Goal: Transaction & Acquisition: Purchase product/service

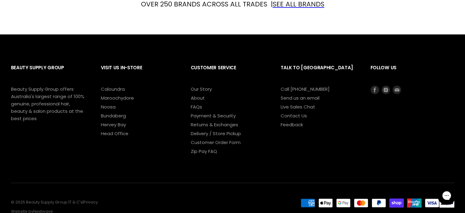
scroll to position [825, 0]
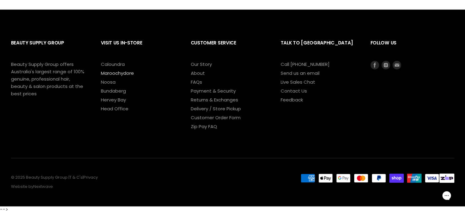
click at [125, 72] on link "Maroochydore" at bounding box center [117, 73] width 33 height 6
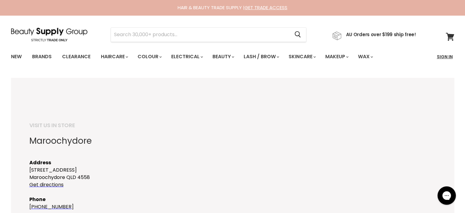
click at [440, 56] on link "Sign In" at bounding box center [444, 56] width 23 height 13
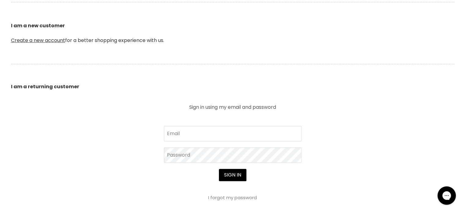
scroll to position [175, 0]
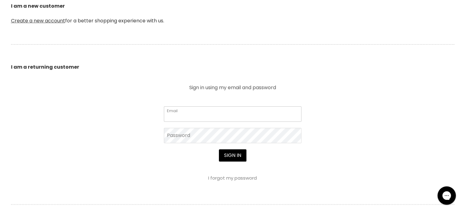
click at [281, 112] on input "Email" at bounding box center [233, 113] width 138 height 15
type input "krystalbeauty11@hotmail.com"
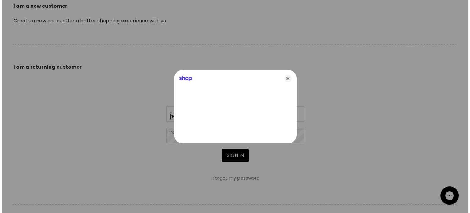
scroll to position [175, 0]
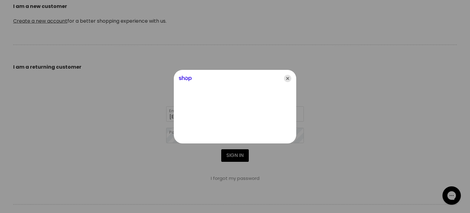
click at [290, 77] on icon "Close" at bounding box center [287, 78] width 7 height 7
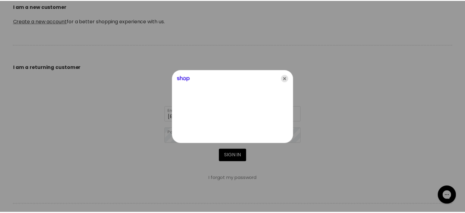
scroll to position [175, 0]
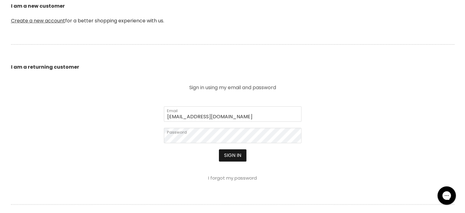
click at [240, 152] on button "Sign in" at bounding box center [233, 155] width 28 height 12
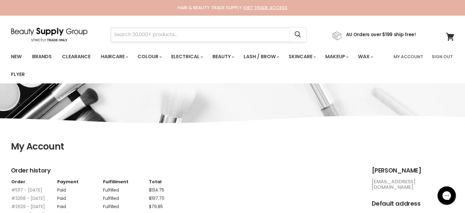
click at [162, 35] on input "Search" at bounding box center [200, 35] width 179 height 14
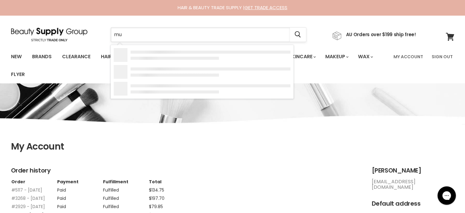
type input "muk"
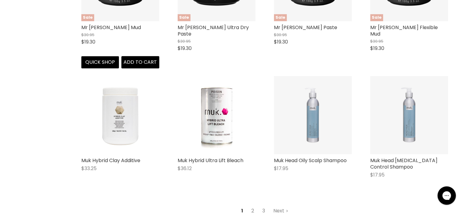
scroll to position [759, 0]
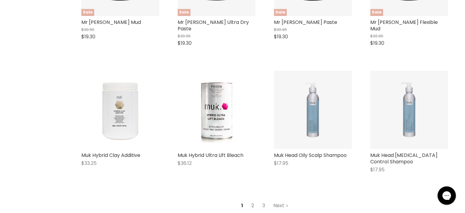
click at [253, 200] on link "2" at bounding box center [252, 205] width 9 height 11
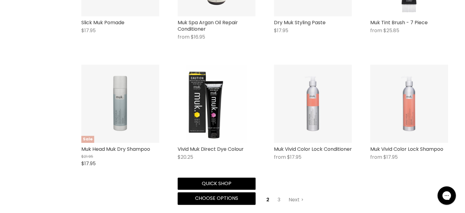
scroll to position [732, 0]
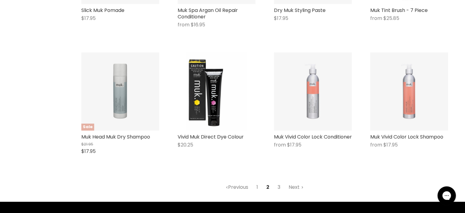
click at [278, 186] on link "3" at bounding box center [278, 186] width 9 height 11
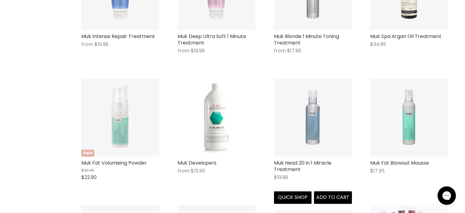
scroll to position [353, 0]
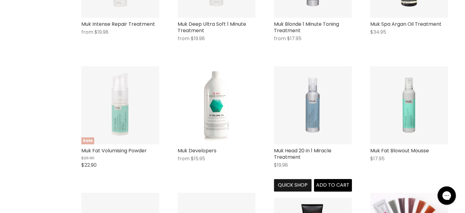
click at [300, 182] on button "Quick shop" at bounding box center [293, 185] width 38 height 12
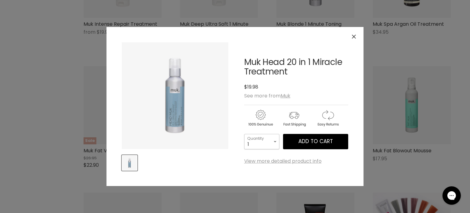
click at [265, 144] on select "1 2 3 4 5 6 7 8 9 10+" at bounding box center [261, 141] width 35 height 15
select select "2"
click at [244, 134] on select "1 2 3 4 5 6 7 8 9 10+" at bounding box center [261, 141] width 35 height 15
type input "2"
click at [313, 144] on span "Add to cart" at bounding box center [315, 140] width 35 height 7
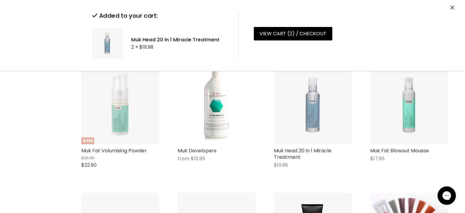
click at [426, 185] on div "Muk Hot Muk Thermal Protector $17.95 Muk Quick shop Add to cart Muk Hair Lacque…" at bounding box center [264, 177] width 379 height 738
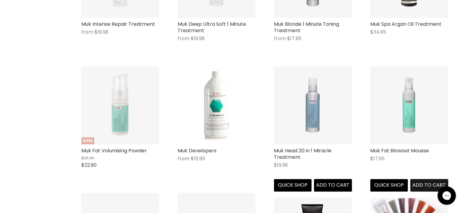
click at [421, 180] on button "Add to cart" at bounding box center [430, 185] width 38 height 12
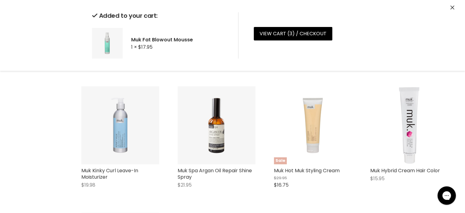
scroll to position [576, 0]
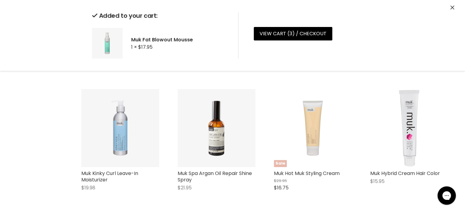
click at [320, 137] on img "Main content" at bounding box center [313, 128] width 78 height 78
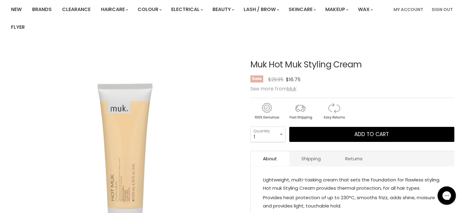
scroll to position [86, 0]
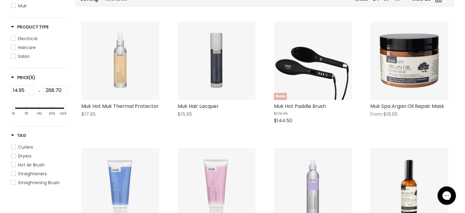
scroll to position [132, 0]
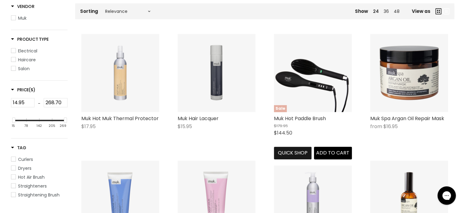
click at [295, 155] on button "Quick shop" at bounding box center [293, 153] width 38 height 12
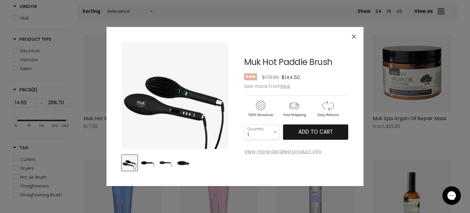
click at [311, 131] on span "Add to cart" at bounding box center [315, 131] width 35 height 7
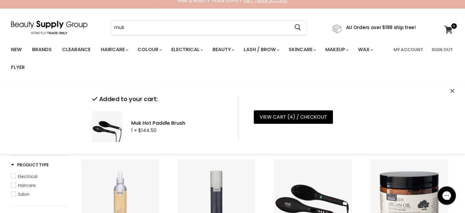
scroll to position [0, 0]
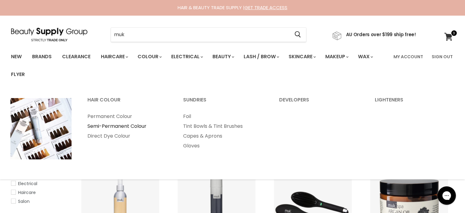
click at [115, 125] on link "Semi-Permanent Colour" at bounding box center [127, 126] width 95 height 10
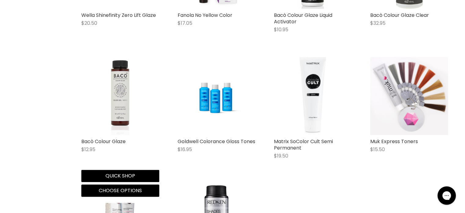
scroll to position [646, 0]
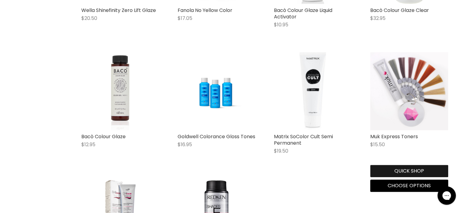
click at [406, 171] on button "Quick shop" at bounding box center [409, 171] width 78 height 12
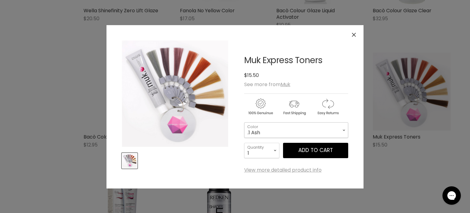
click at [280, 129] on select ".1 Ash .12 Smokey Silver .2 Lilac .57 Rose .42 Coral .37 Soft Gold .72 Pearl .0…" at bounding box center [296, 129] width 104 height 15
select select ".2 Lilac"
click at [357, 35] on button "Close" at bounding box center [353, 34] width 13 height 13
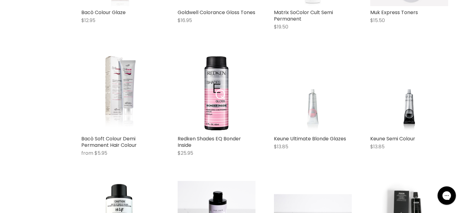
scroll to position [760, 0]
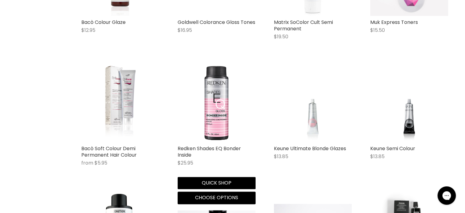
click at [219, 109] on img "Main content" at bounding box center [217, 103] width 78 height 78
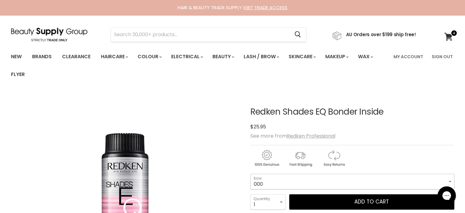
click at [266, 182] on select "000 10N Delicate Natural 010NA Marble 010VV Lavendar Ice 09N Café Au Lait 09P O…" at bounding box center [353, 180] width 204 height 15
click at [199, 161] on img "Redken Shades EQ Bonder Inside image. Click or Scroll to Zoom." at bounding box center [125, 205] width 153 height 153
click at [77, 58] on link "Clearance" at bounding box center [77, 56] width 38 height 13
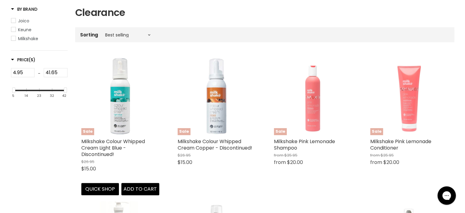
scroll to position [135, 0]
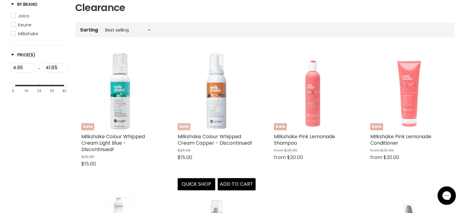
click at [205, 101] on img "Main content" at bounding box center [217, 91] width 78 height 78
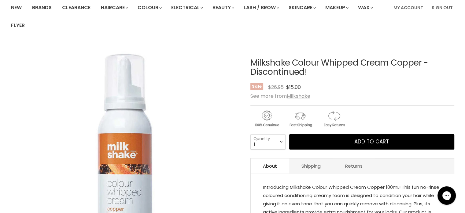
scroll to position [37, 0]
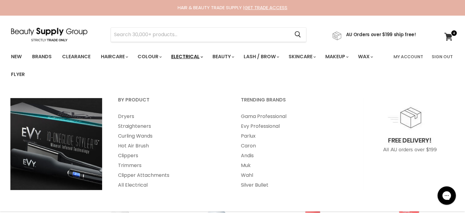
click at [191, 55] on link "Electrical" at bounding box center [187, 56] width 40 height 13
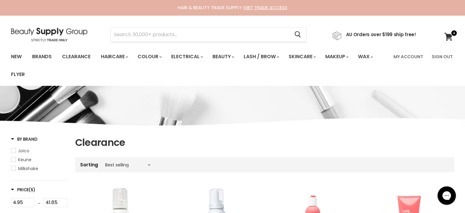
click at [48, 32] on img at bounding box center [49, 35] width 76 height 14
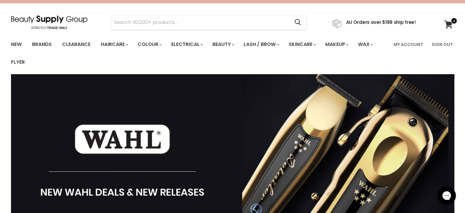
scroll to position [24, 0]
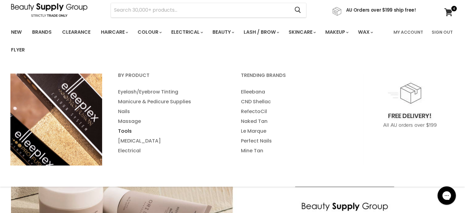
click at [127, 132] on link "Tools" at bounding box center [171, 131] width 122 height 10
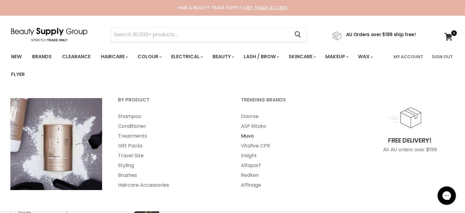
click at [248, 138] on link "Muvo" at bounding box center [294, 136] width 122 height 10
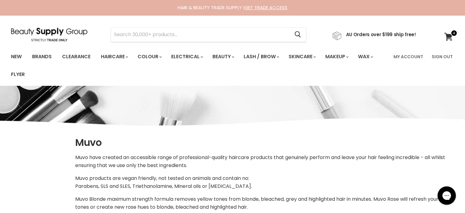
select select "manual"
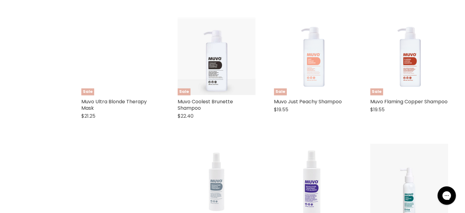
scroll to position [771, 0]
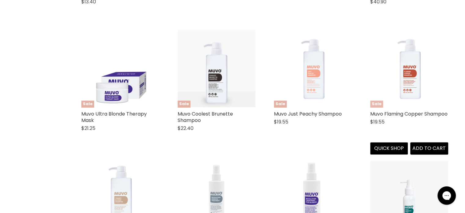
click at [408, 79] on img "Main content" at bounding box center [409, 68] width 78 height 78
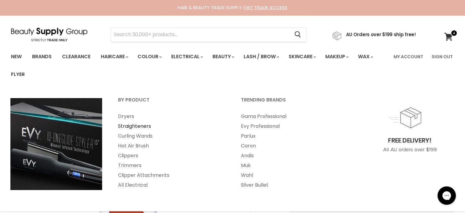
click at [138, 128] on link "Straighteners" at bounding box center [171, 126] width 122 height 10
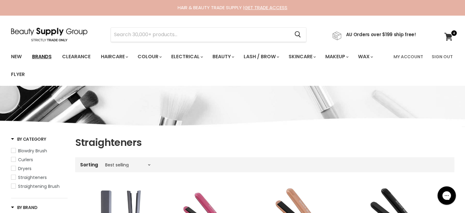
click at [47, 55] on link "Brands" at bounding box center [42, 56] width 29 height 13
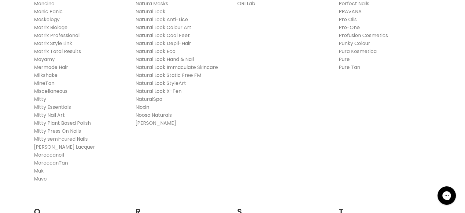
scroll to position [783, 0]
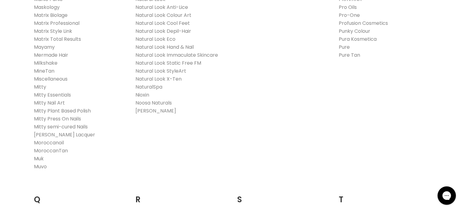
click at [39, 159] on link "Muk" at bounding box center [39, 158] width 10 height 7
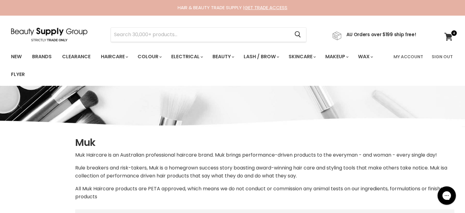
select select "manual"
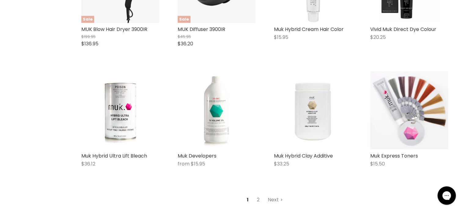
scroll to position [1542, 0]
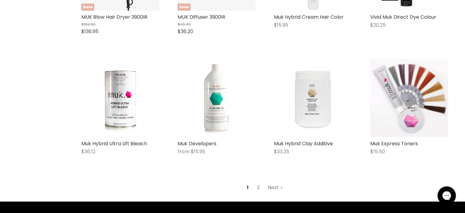
click at [275, 193] on link "Next" at bounding box center [276, 187] width 22 height 11
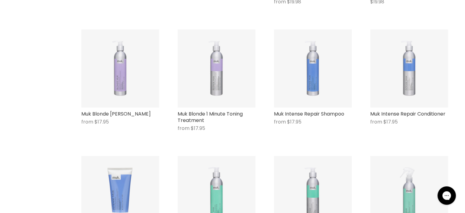
select select "manual"
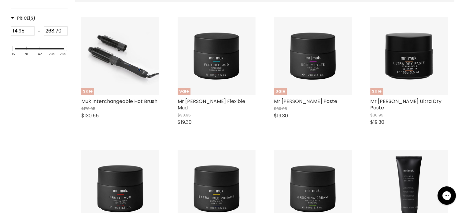
scroll to position [217, 0]
